Goal: Task Accomplishment & Management: Complete application form

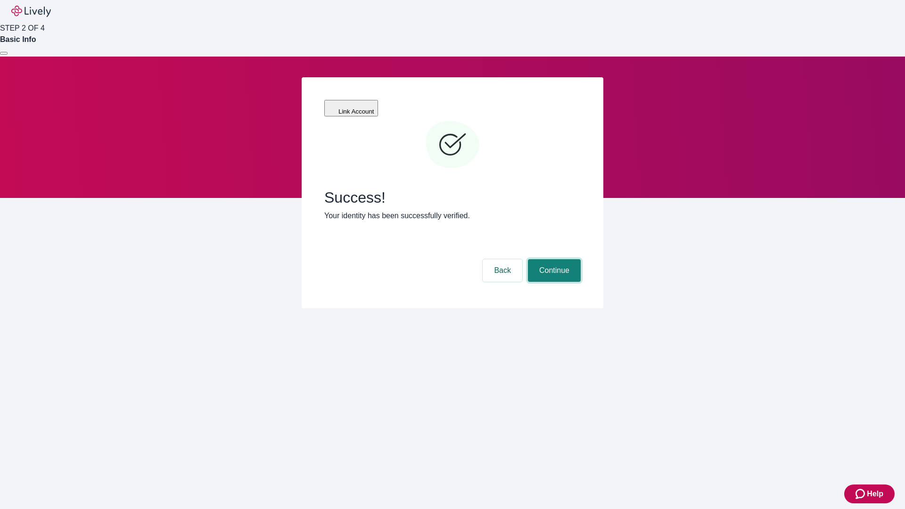
click at [553, 259] on button "Continue" at bounding box center [554, 270] width 53 height 23
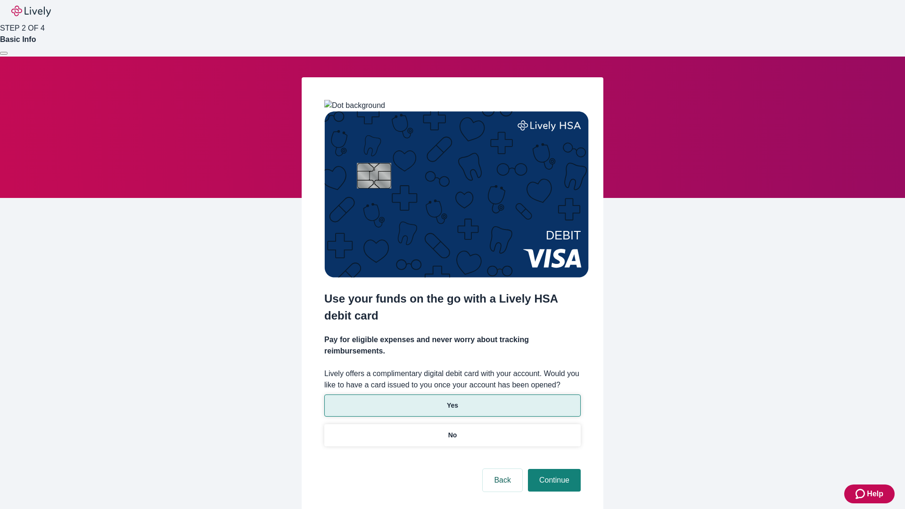
click at [452, 400] on p "Yes" at bounding box center [452, 405] width 11 height 10
click at [553, 469] on button "Continue" at bounding box center [554, 480] width 53 height 23
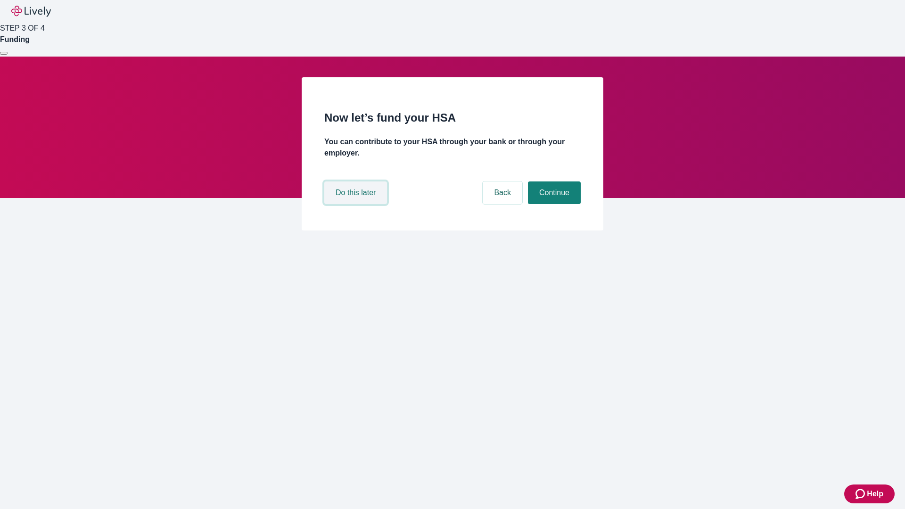
click at [357, 204] on button "Do this later" at bounding box center [355, 192] width 63 height 23
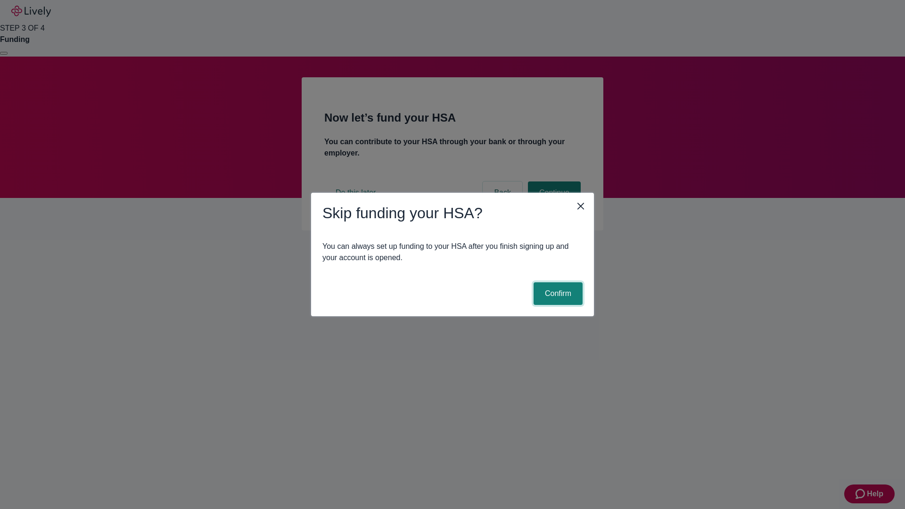
click at [556, 293] on button "Confirm" at bounding box center [557, 293] width 49 height 23
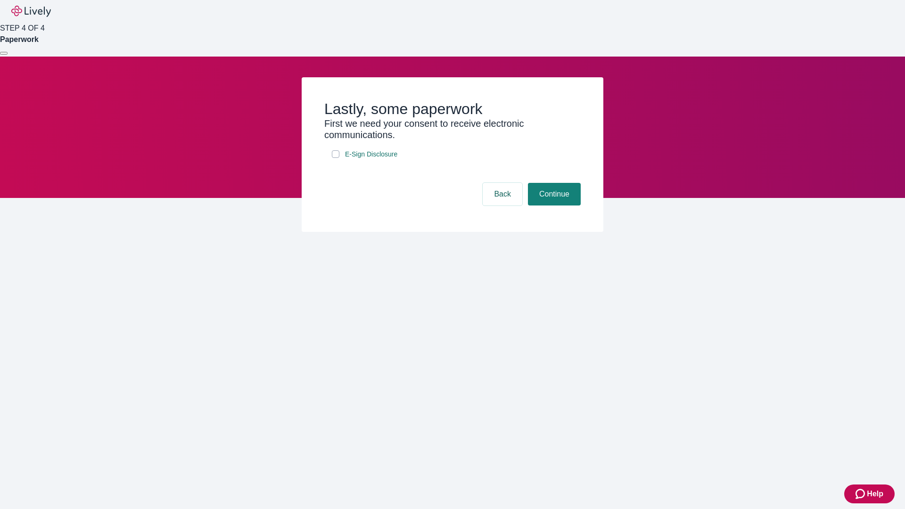
click at [335, 158] on input "E-Sign Disclosure" at bounding box center [336, 154] width 8 height 8
checkbox input "true"
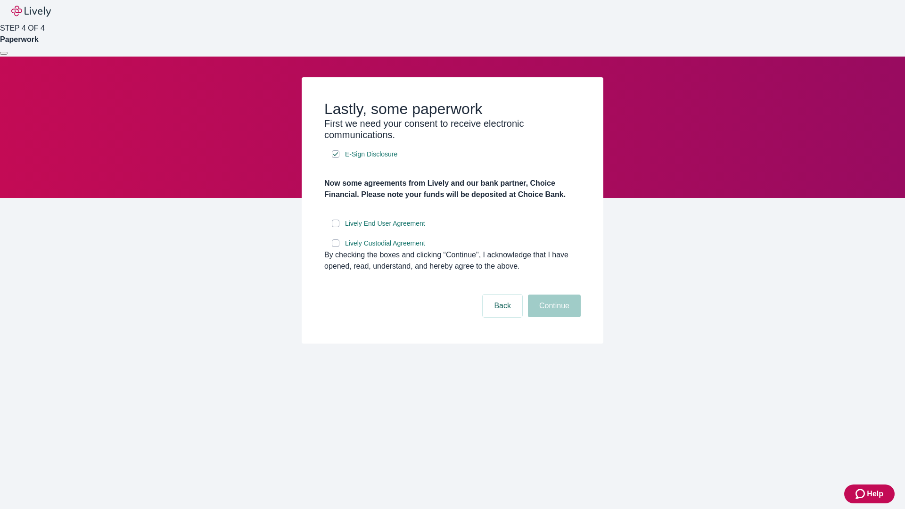
click at [335, 227] on input "Lively End User Agreement" at bounding box center [336, 224] width 8 height 8
checkbox input "true"
click at [335, 247] on input "Lively Custodial Agreement" at bounding box center [336, 243] width 8 height 8
checkbox input "true"
click at [553, 317] on button "Continue" at bounding box center [554, 305] width 53 height 23
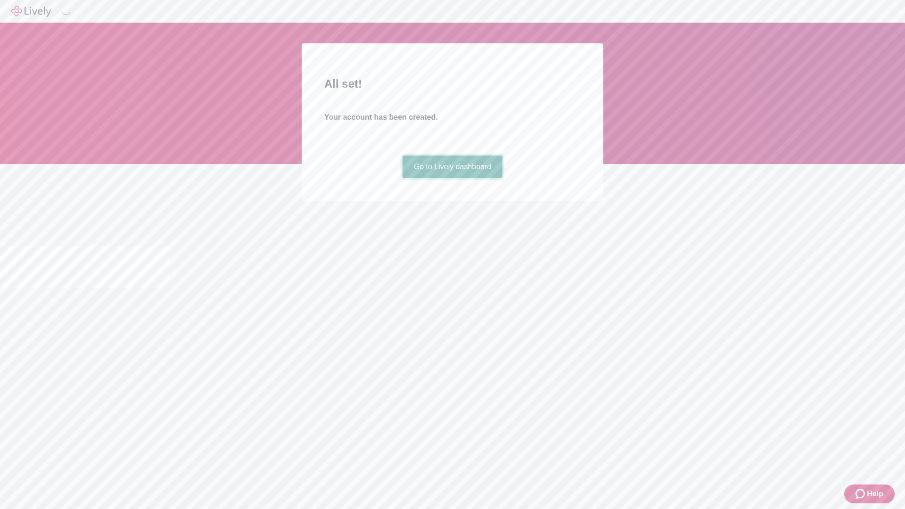
click at [452, 178] on link "Go to Lively dashboard" at bounding box center [452, 166] width 100 height 23
